Goal: Find contact information: Find contact information

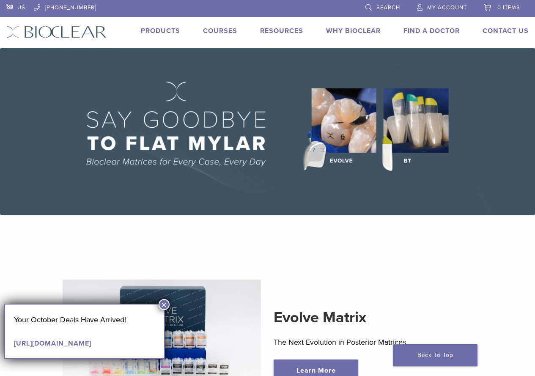
click at [435, 5] on span "My Account" at bounding box center [447, 7] width 40 height 7
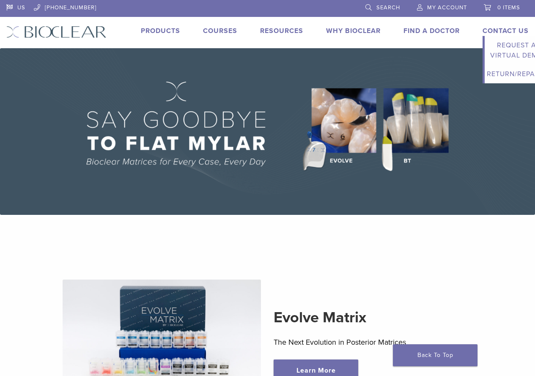
click at [497, 32] on link "Contact Us" at bounding box center [505, 31] width 46 height 8
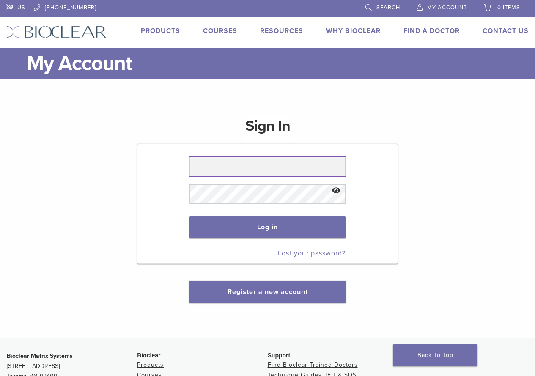
click at [230, 172] on input "text" at bounding box center [267, 166] width 156 height 19
type input "********"
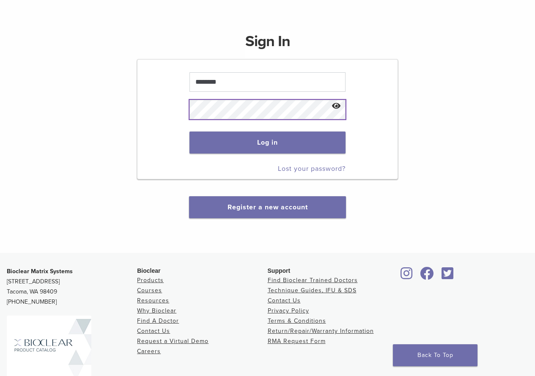
scroll to position [164, 0]
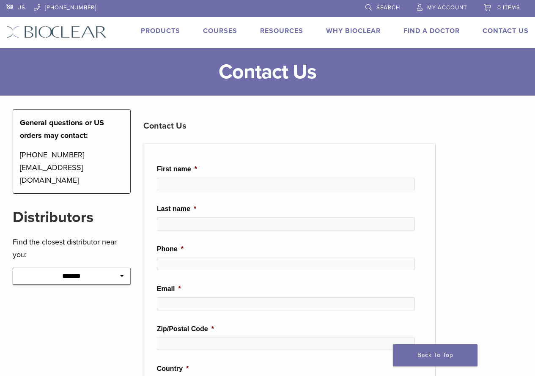
scroll to position [85, 0]
